Goal: Navigation & Orientation: Find specific page/section

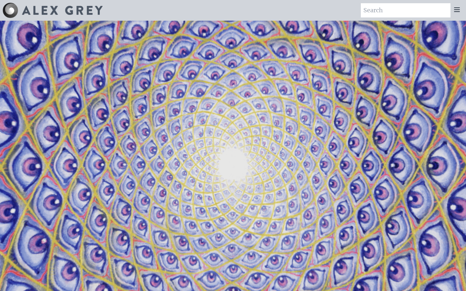
click at [455, 8] on icon at bounding box center [457, 10] width 8 height 8
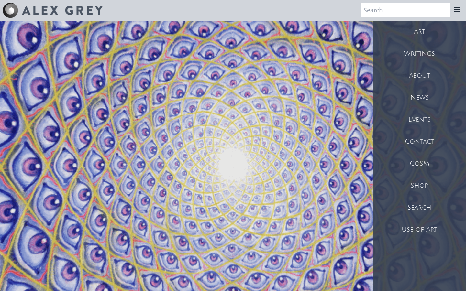
click at [427, 191] on div "Shop" at bounding box center [419, 186] width 93 height 22
